Goal: Find specific page/section: Find specific page/section

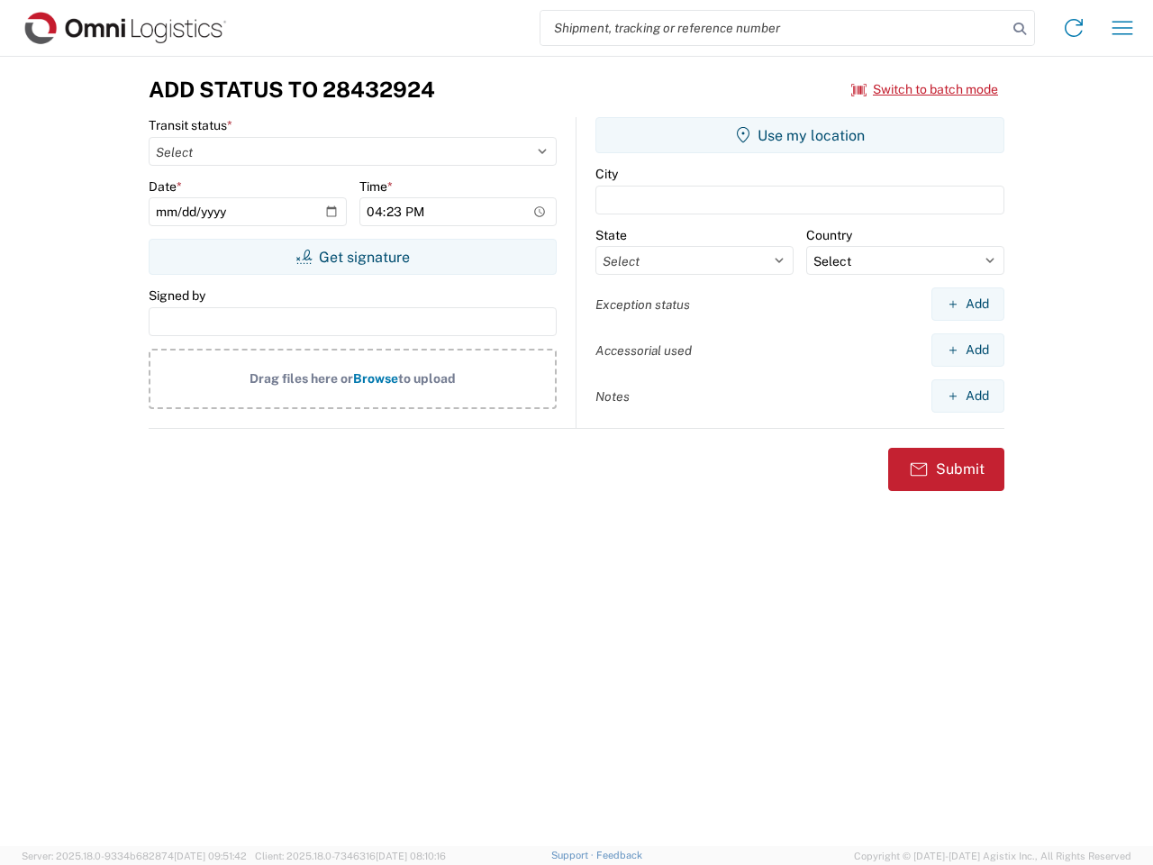
click at [774, 28] on input "search" at bounding box center [773, 28] width 467 height 34
click at [1020, 29] on icon at bounding box center [1019, 28] width 25 height 25
click at [1074, 28] on icon at bounding box center [1073, 28] width 29 height 29
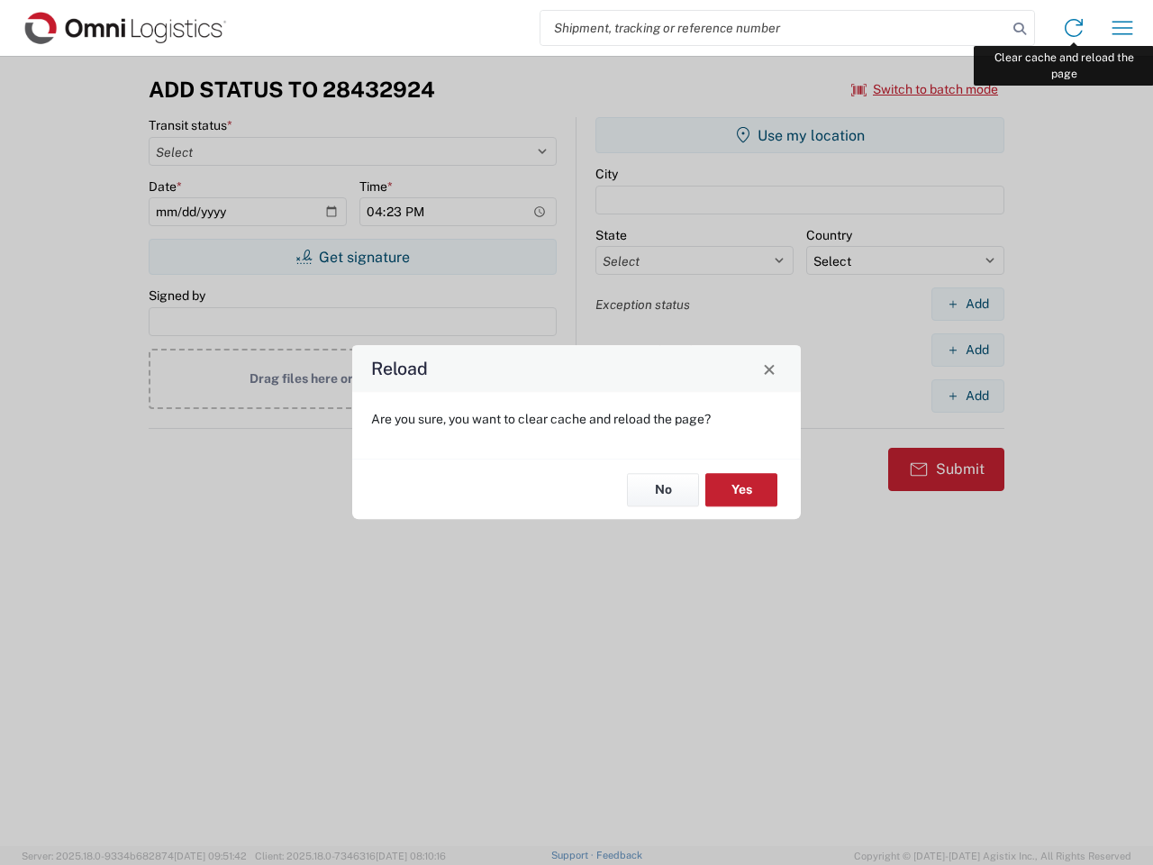
click at [1122, 28] on div "Reload Are you sure, you want to clear cache and reload the page? No Yes" at bounding box center [576, 432] width 1153 height 865
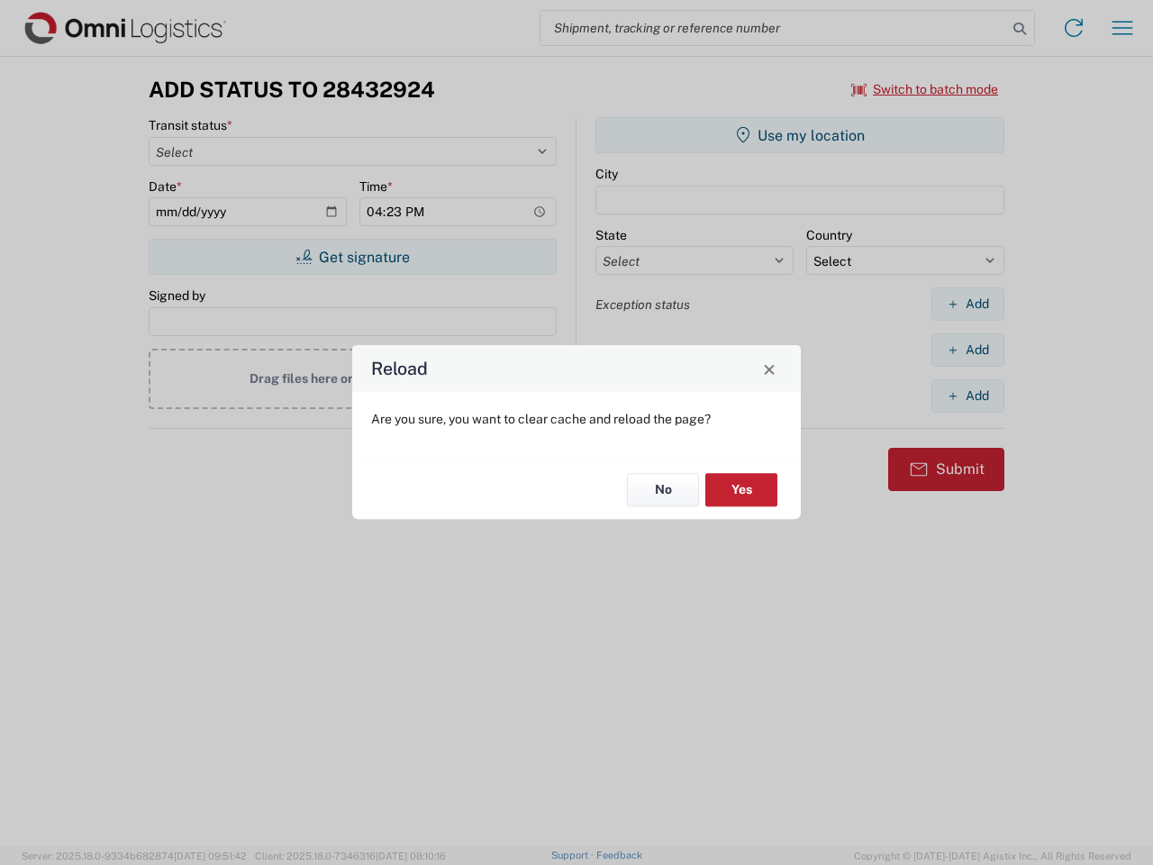
click at [925, 89] on div "Reload Are you sure, you want to clear cache and reload the page? No Yes" at bounding box center [576, 432] width 1153 height 865
click at [352, 257] on div "Reload Are you sure, you want to clear cache and reload the page? No Yes" at bounding box center [576, 432] width 1153 height 865
click at [800, 135] on div "Reload Are you sure, you want to clear cache and reload the page? No Yes" at bounding box center [576, 432] width 1153 height 865
click at [967, 304] on div "Reload Are you sure, you want to clear cache and reload the page? No Yes" at bounding box center [576, 432] width 1153 height 865
click at [967, 349] on div "Reload Are you sure, you want to clear cache and reload the page? No Yes" at bounding box center [576, 432] width 1153 height 865
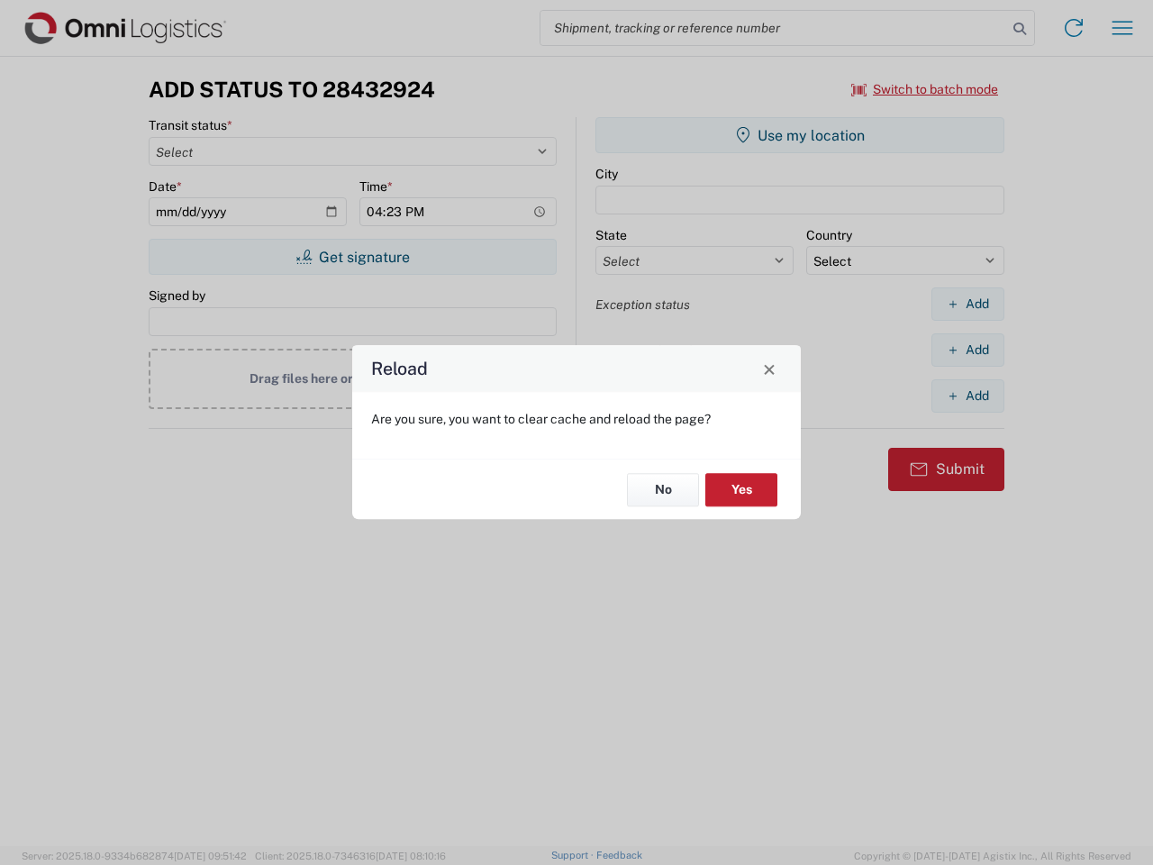
click at [967, 395] on div "Reload Are you sure, you want to clear cache and reload the page? No Yes" at bounding box center [576, 432] width 1153 height 865
